Goal: Information Seeking & Learning: Find specific fact

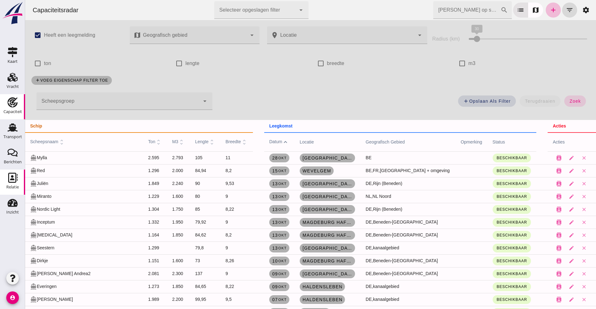
click at [10, 182] on use at bounding box center [12, 178] width 9 height 10
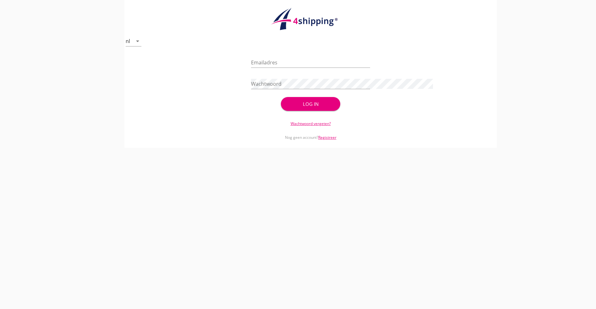
type input "[PERSON_NAME][EMAIL_ADDRESS][DOMAIN_NAME]"
click at [318, 108] on button "Log in" at bounding box center [311, 104] width 60 height 14
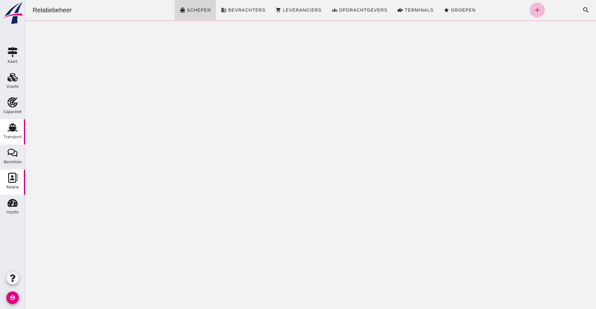
click at [17, 133] on div "Transport" at bounding box center [12, 137] width 19 height 9
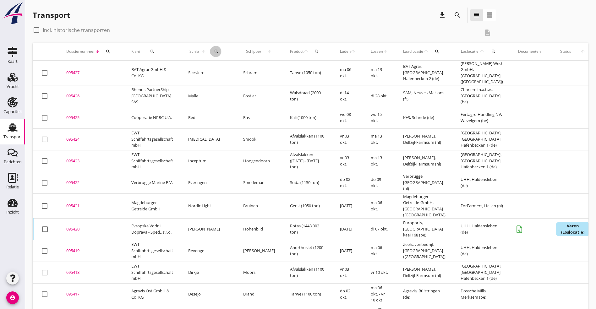
click at [214, 51] on icon "search" at bounding box center [216, 51] width 5 height 5
click at [217, 73] on input "Zoek op (scheeps)naam" at bounding box center [240, 70] width 65 height 10
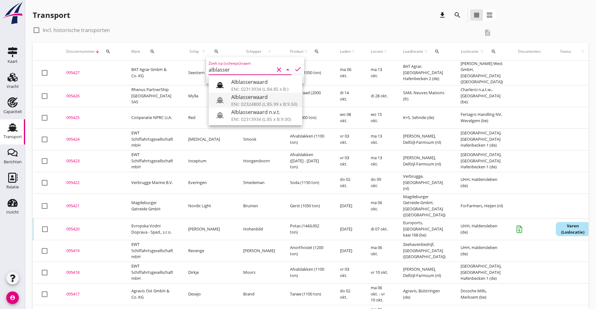
click at [260, 104] on div "ENI: 02324800 (L:85.99 x B:9.50)" at bounding box center [264, 104] width 66 height 7
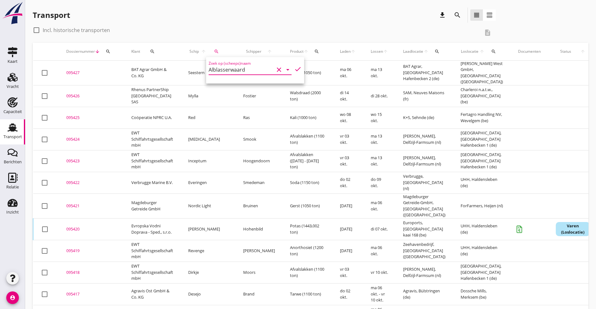
click at [294, 67] on icon "check" at bounding box center [298, 69] width 8 height 8
type input "Alblasserwaard"
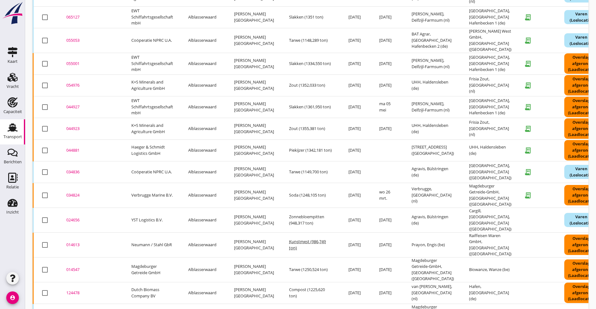
scroll to position [259, 0]
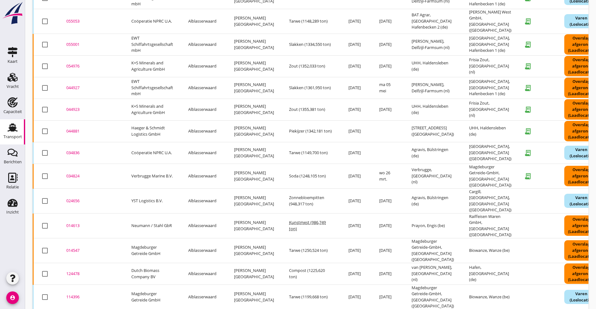
click at [74, 198] on div "024656" at bounding box center [91, 201] width 50 height 6
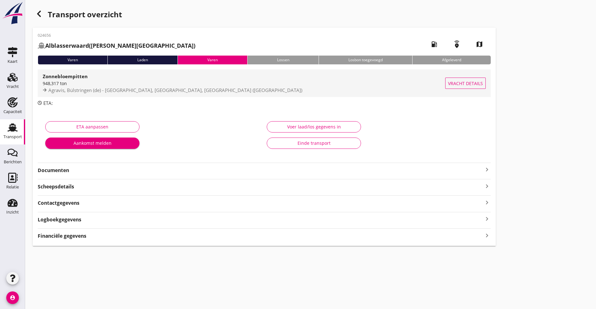
click at [97, 74] on div "Zonnebloempitten" at bounding box center [244, 77] width 402 height 8
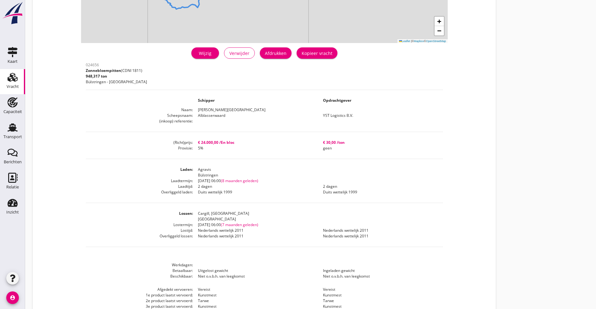
scroll to position [141, 0]
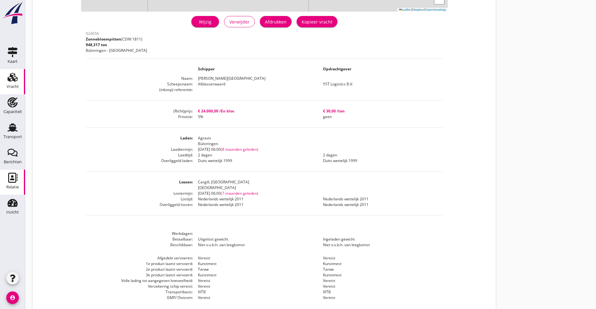
click at [10, 178] on icon "Relatie" at bounding box center [13, 178] width 10 height 10
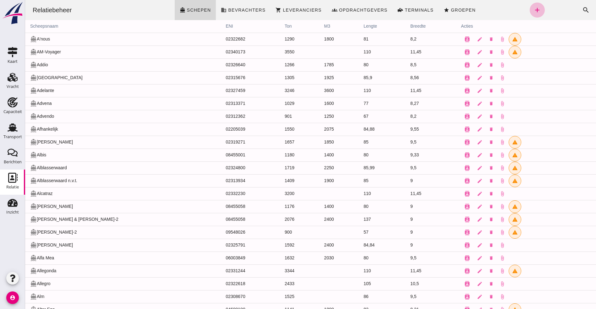
drag, startPoint x: 577, startPoint y: 11, endPoint x: 567, endPoint y: 15, distance: 10.6
click at [582, 12] on icon "search" at bounding box center [586, 10] width 8 height 8
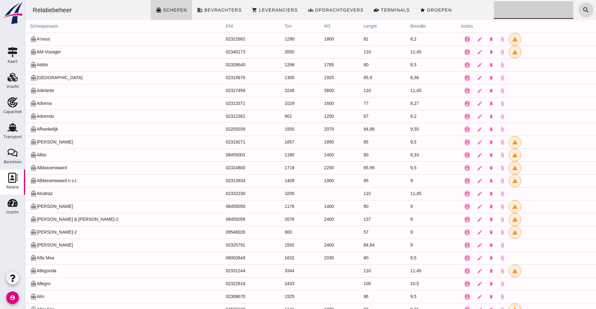
click at [503, 10] on input "Zoeken..." at bounding box center [532, 10] width 76 height 18
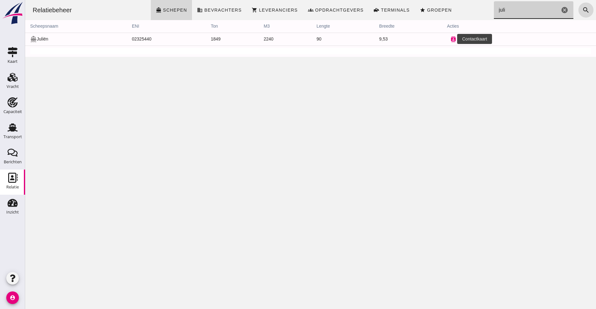
click at [450, 38] on icon "contacts" at bounding box center [453, 39] width 6 height 6
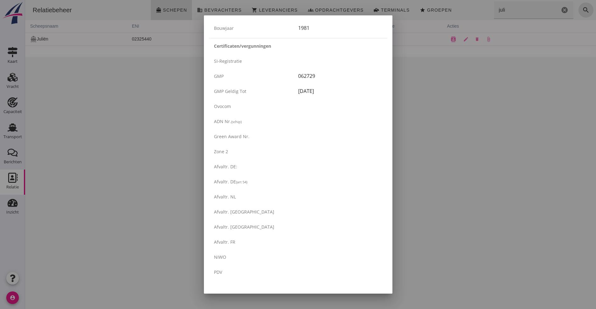
scroll to position [1006, 0]
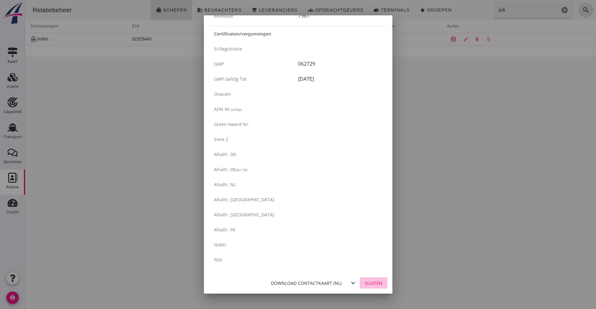
click at [371, 280] on div "Sluiten" at bounding box center [374, 283] width 18 height 7
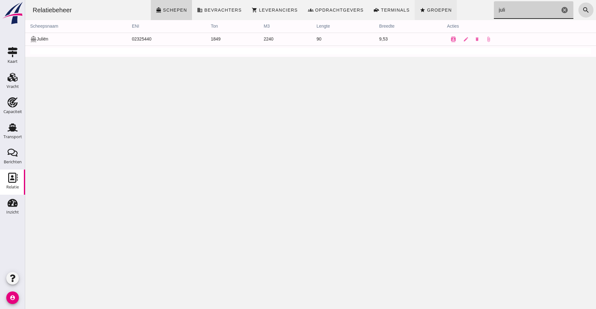
drag, startPoint x: 516, startPoint y: 8, endPoint x: 411, endPoint y: 12, distance: 104.3
click at [411, 12] on div "Relatiebeheer directions_boat Schepen business Bevrachters shopping_cart Levera…" at bounding box center [310, 10] width 565 height 20
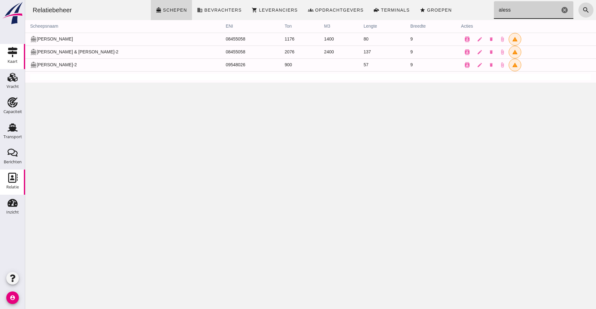
type input "aless"
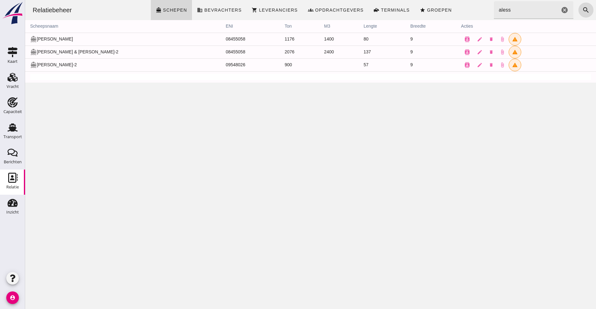
click at [560, 8] on icon "cancel" at bounding box center [564, 10] width 8 height 8
